Goal: Task Accomplishment & Management: Use online tool/utility

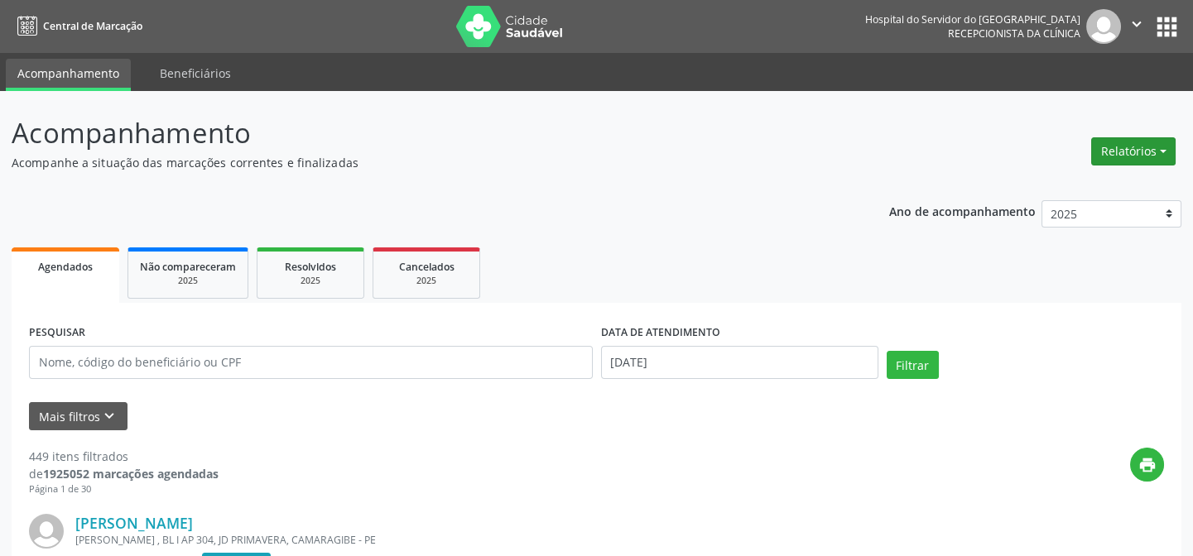
click at [1128, 149] on button "Relatórios" at bounding box center [1133, 151] width 84 height 28
click at [1088, 181] on link "Agendamentos" at bounding box center [1086, 186] width 178 height 23
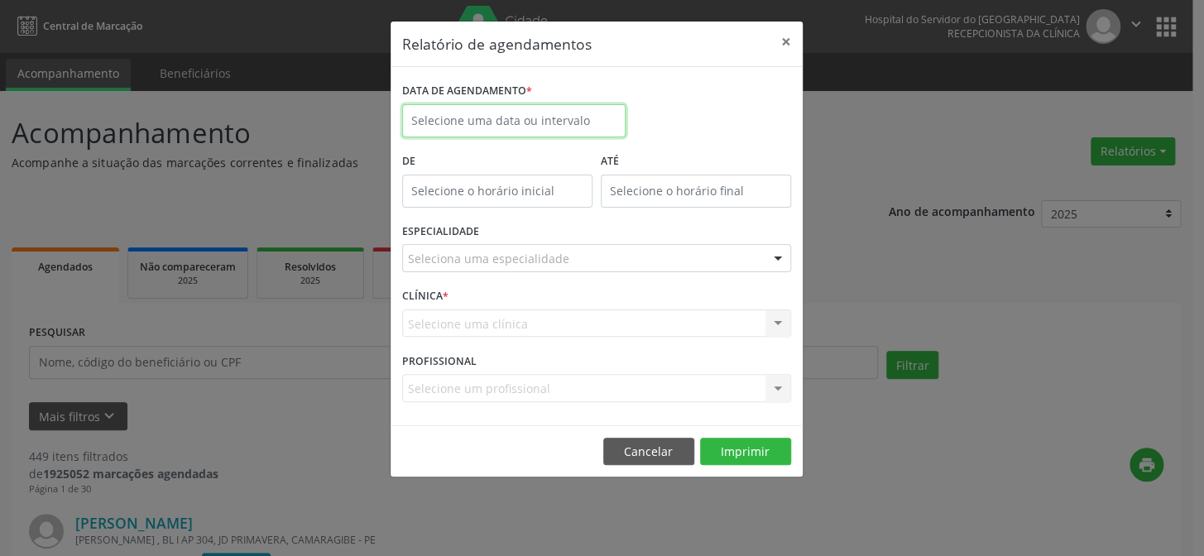
click at [534, 112] on input "text" at bounding box center [513, 120] width 223 height 33
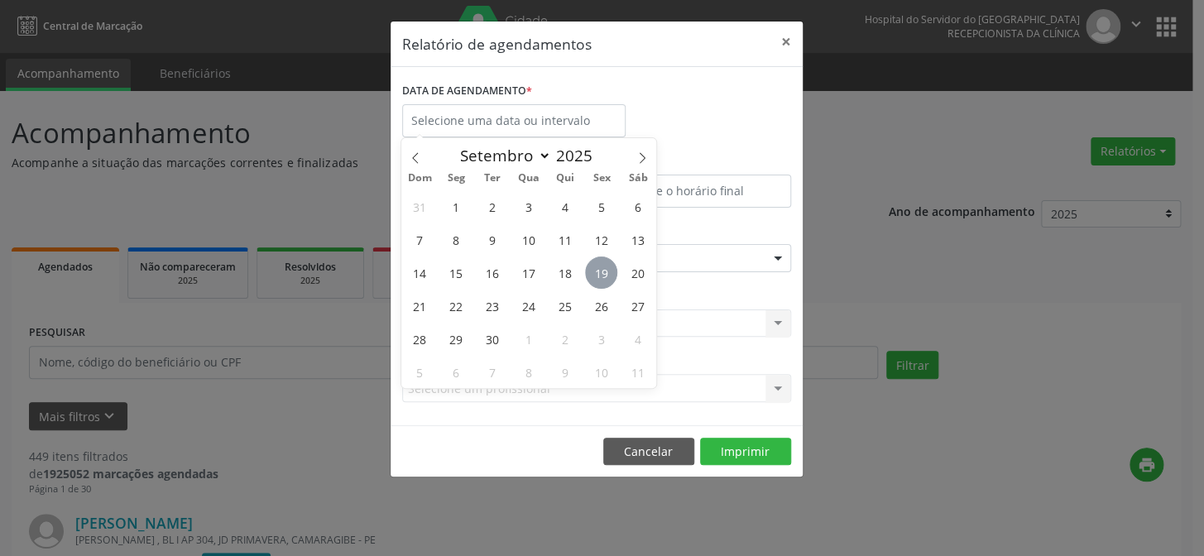
click at [606, 278] on span "19" at bounding box center [601, 273] width 32 height 32
type input "[DATE]"
click at [606, 278] on span "19" at bounding box center [601, 273] width 32 height 32
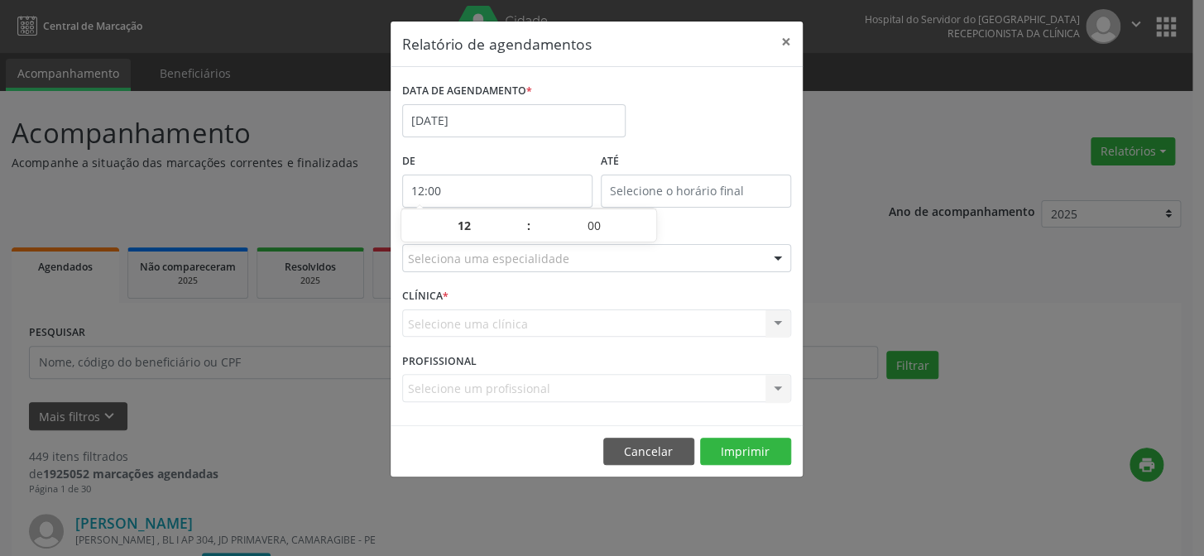
click at [481, 185] on input "12:00" at bounding box center [497, 191] width 190 height 33
click at [521, 232] on span at bounding box center [521, 234] width 12 height 17
type input "11:00"
type input "11"
click at [521, 232] on span at bounding box center [521, 234] width 12 height 17
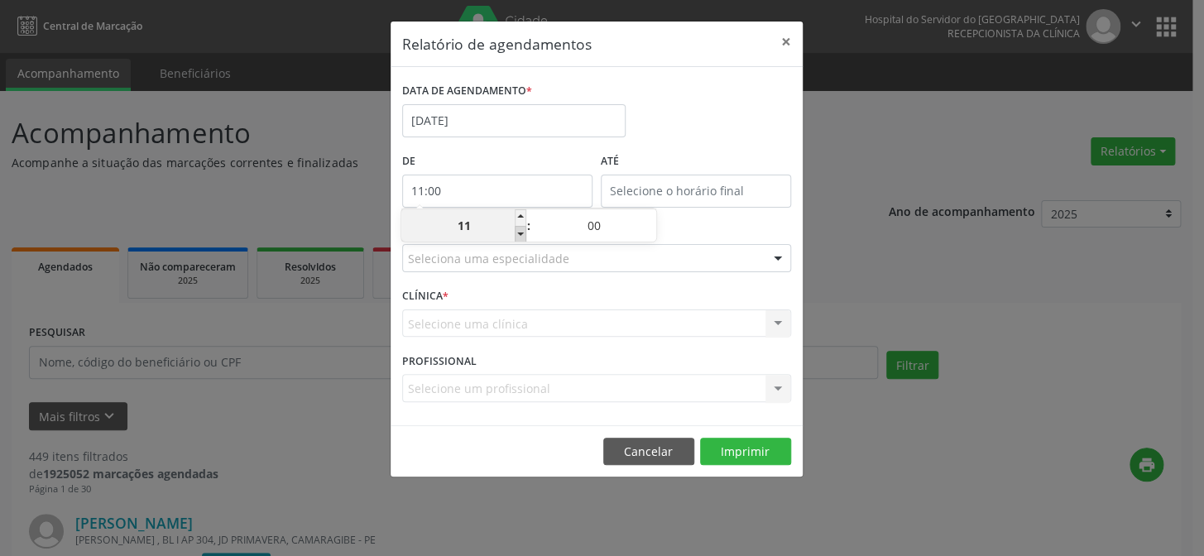
type input "10:00"
type input "10"
click at [521, 232] on span at bounding box center [521, 234] width 12 height 17
type input "09:00"
type input "09"
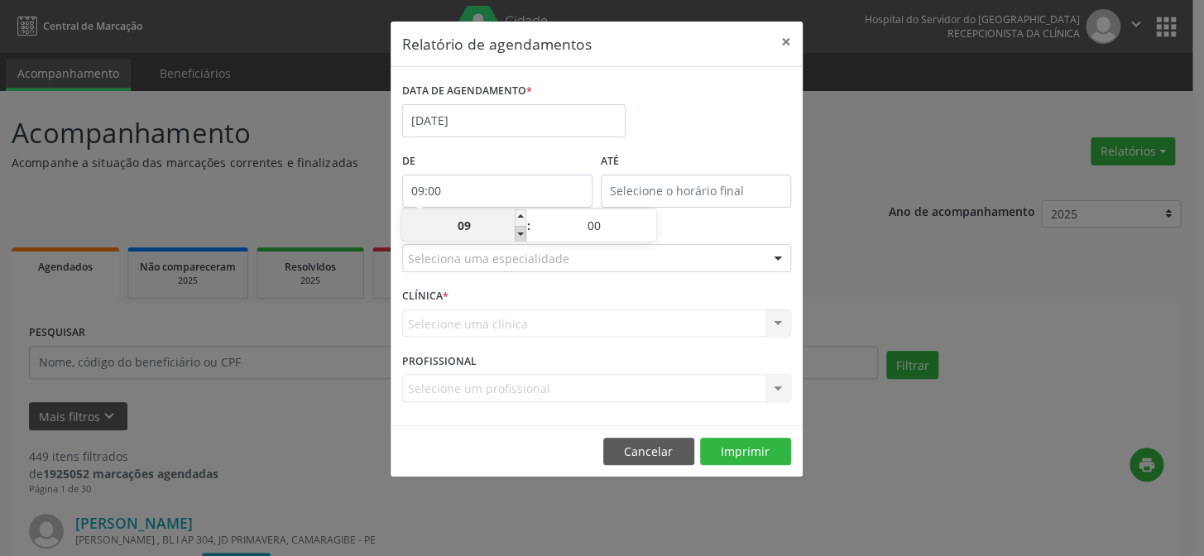
click at [521, 232] on span at bounding box center [521, 234] width 12 height 17
type input "08:00"
type input "08"
click at [521, 232] on span at bounding box center [521, 234] width 12 height 17
type input "07:00"
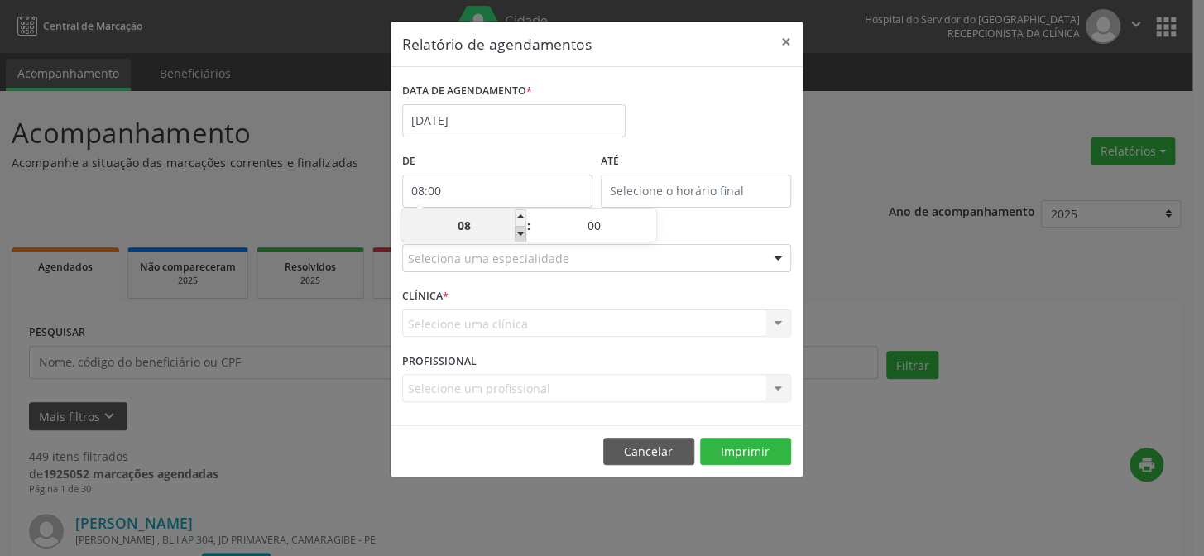
type input "07"
click at [701, 187] on input "12:00" at bounding box center [696, 191] width 190 height 33
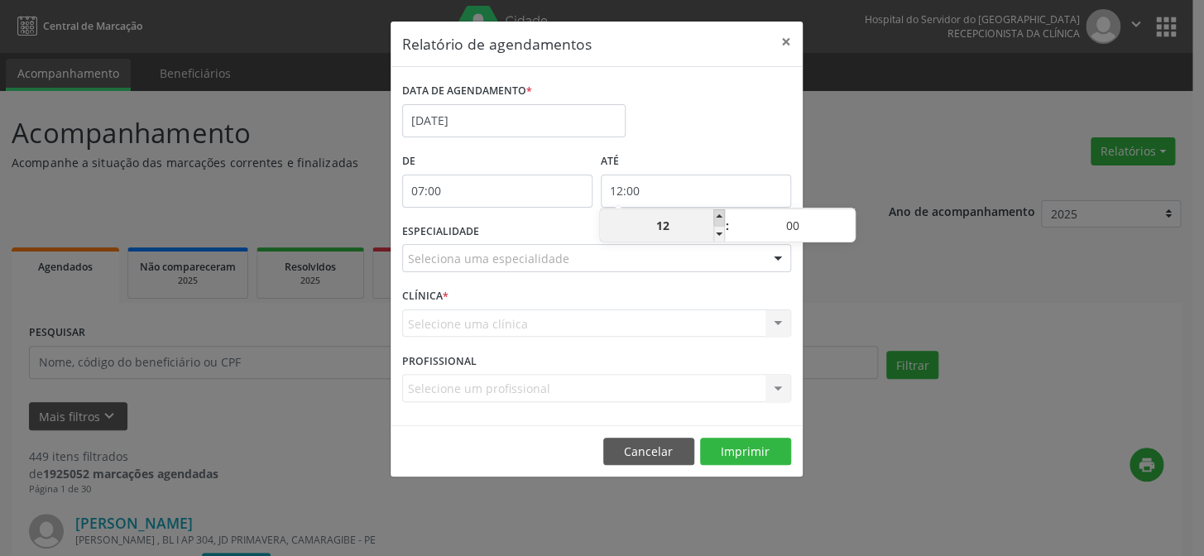
click at [718, 215] on span at bounding box center [720, 217] width 12 height 17
type input "13:00"
type input "13"
click at [718, 215] on span at bounding box center [720, 217] width 12 height 17
type input "14:00"
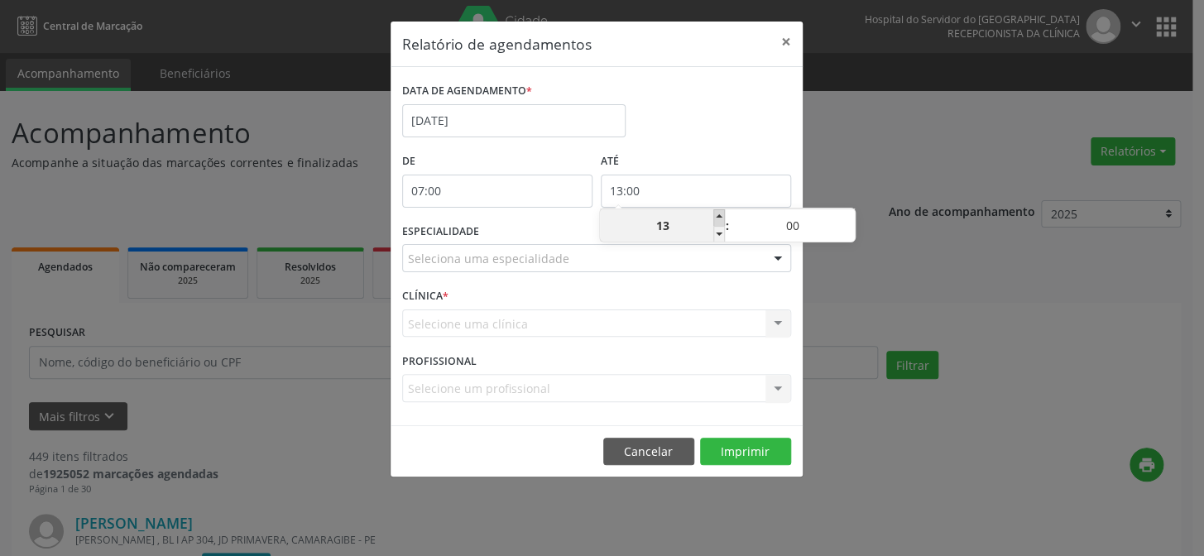
type input "14"
click at [718, 215] on span at bounding box center [720, 217] width 12 height 17
type input "15:00"
type input "15"
click at [718, 215] on span at bounding box center [720, 217] width 12 height 17
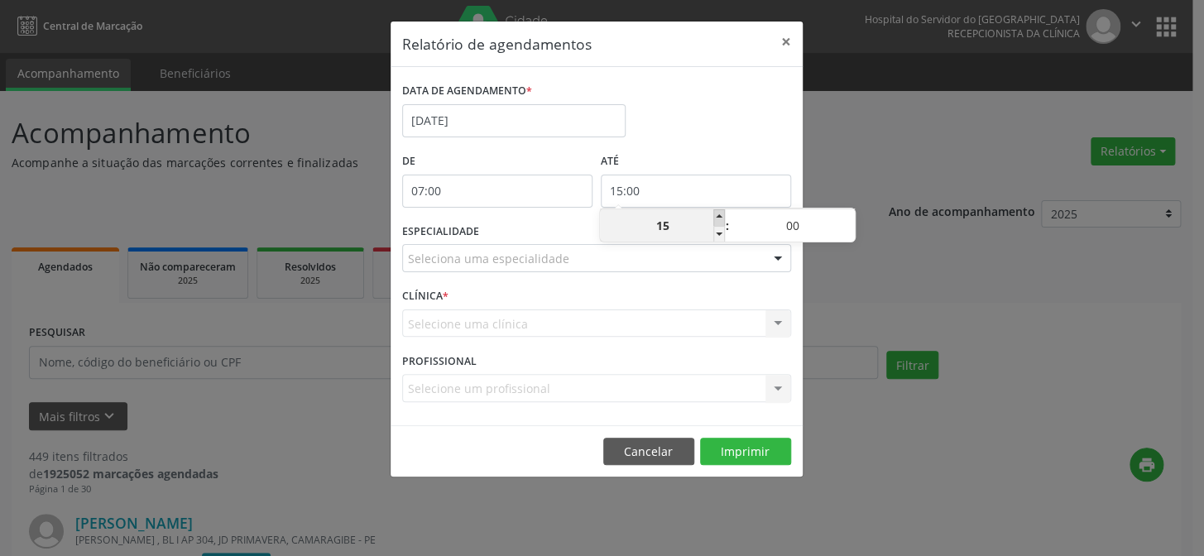
type input "16:00"
type input "16"
click at [718, 215] on span at bounding box center [720, 217] width 12 height 17
type input "17:00"
type input "17"
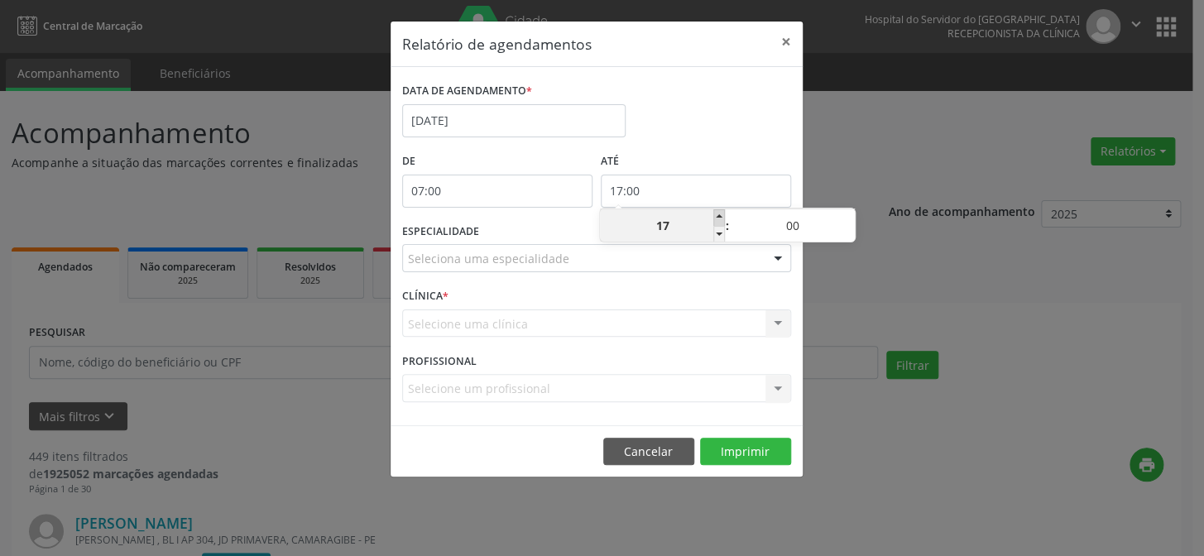
click at [718, 215] on span at bounding box center [720, 217] width 12 height 17
type input "18:00"
type input "18"
click at [718, 215] on span at bounding box center [720, 217] width 12 height 17
type input "19:00"
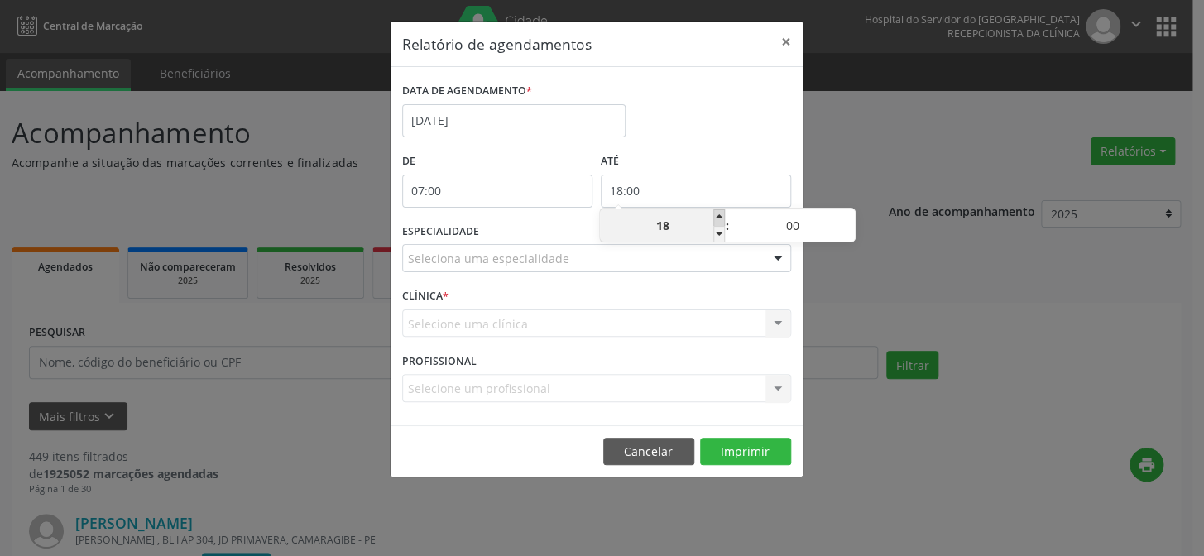
type input "19"
click at [718, 215] on span at bounding box center [720, 217] width 12 height 17
type input "20:00"
type input "20"
click at [780, 262] on div at bounding box center [778, 259] width 25 height 28
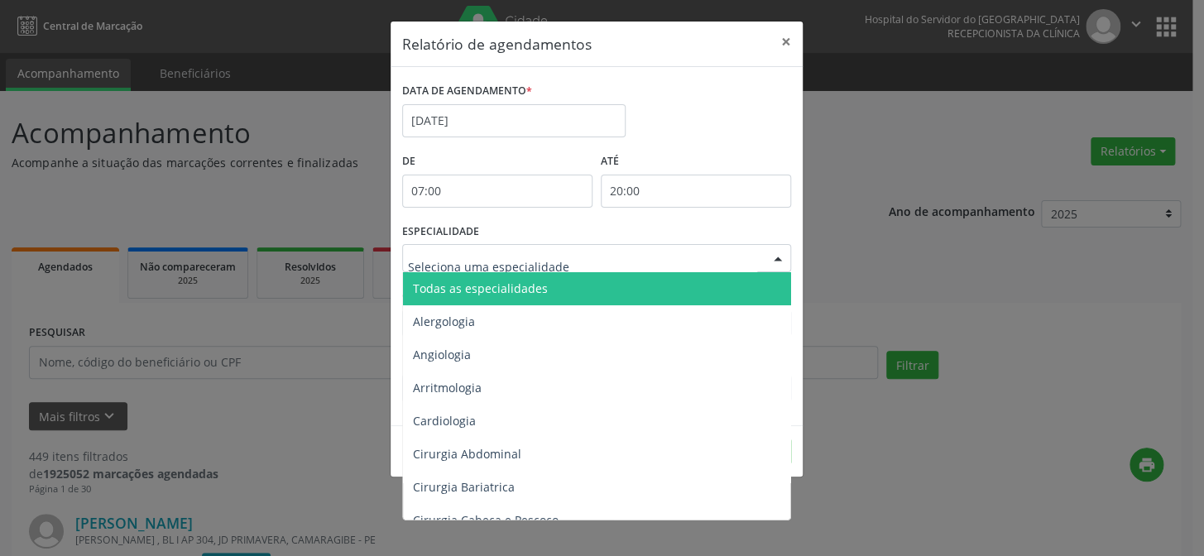
click at [756, 281] on span "Todas as especialidades" at bounding box center [598, 288] width 390 height 33
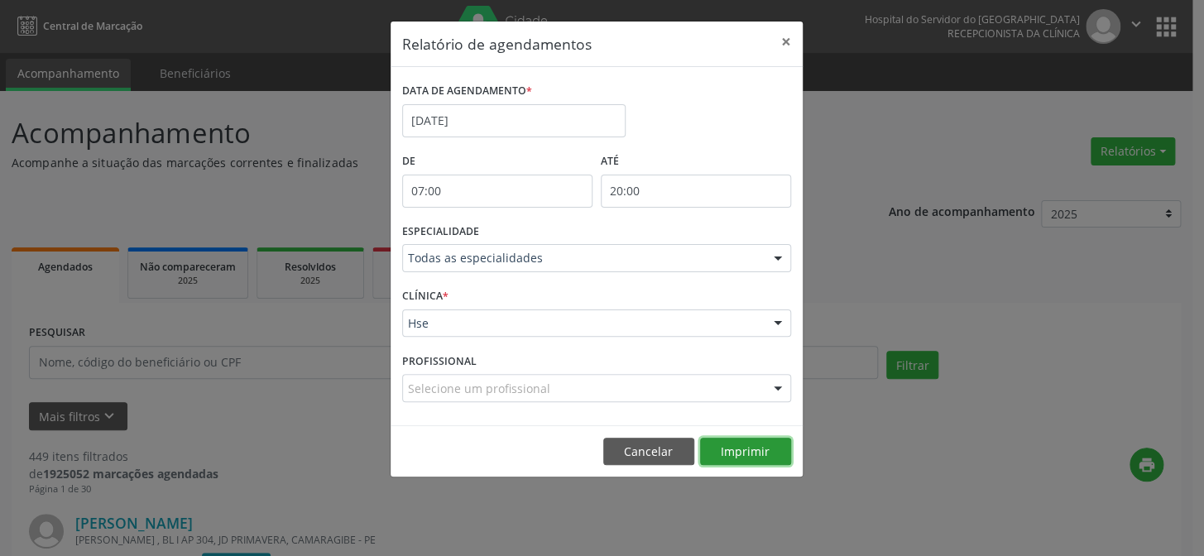
click at [751, 444] on button "Imprimir" at bounding box center [745, 452] width 91 height 28
